Goal: Check status

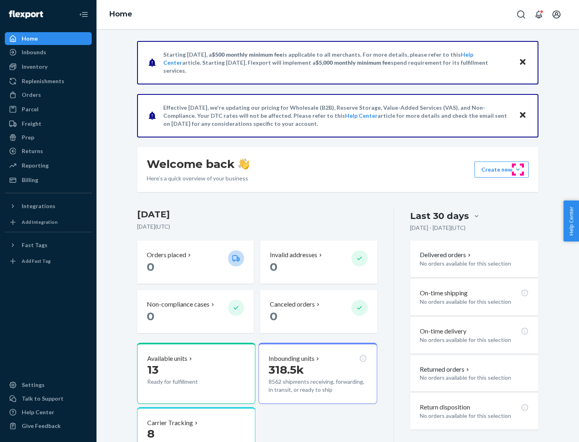
click at [517, 170] on button "Create new Create new inbound Create new order Create new product" at bounding box center [501, 170] width 54 height 16
click at [33, 52] on div "Inbounds" at bounding box center [34, 52] width 25 height 8
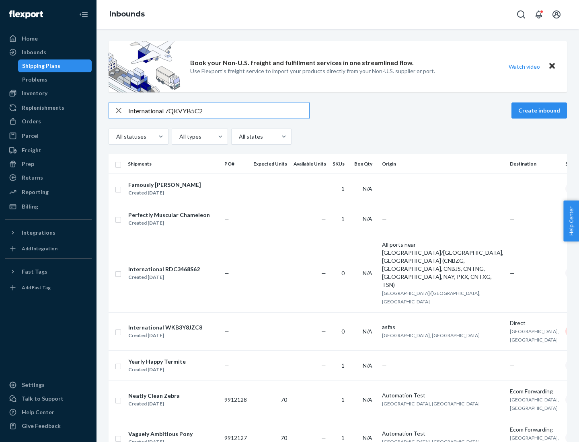
type input "International 7QKVYB5C29"
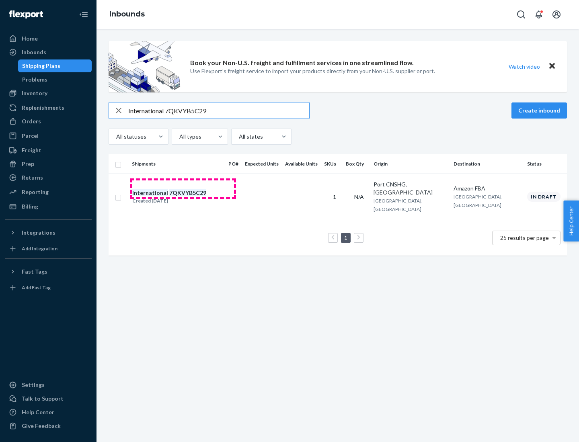
click at [183, 197] on div "Created [DATE]" at bounding box center [169, 201] width 74 height 8
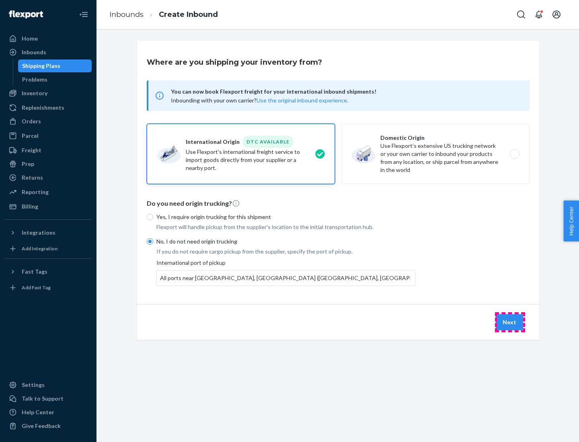
click at [509, 322] on button "Next" at bounding box center [508, 322] width 27 height 16
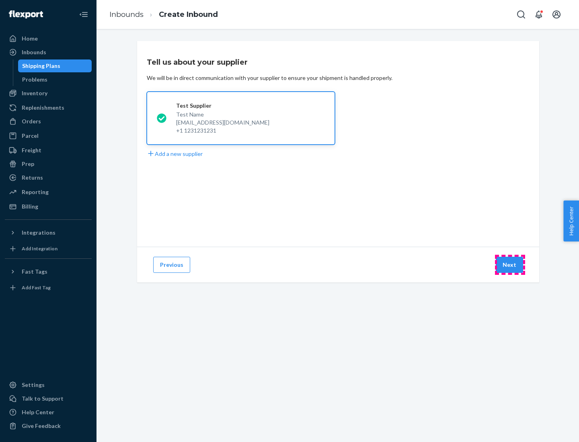
click at [509, 265] on button "Next" at bounding box center [508, 265] width 27 height 16
